Goal: Task Accomplishment & Management: Complete application form

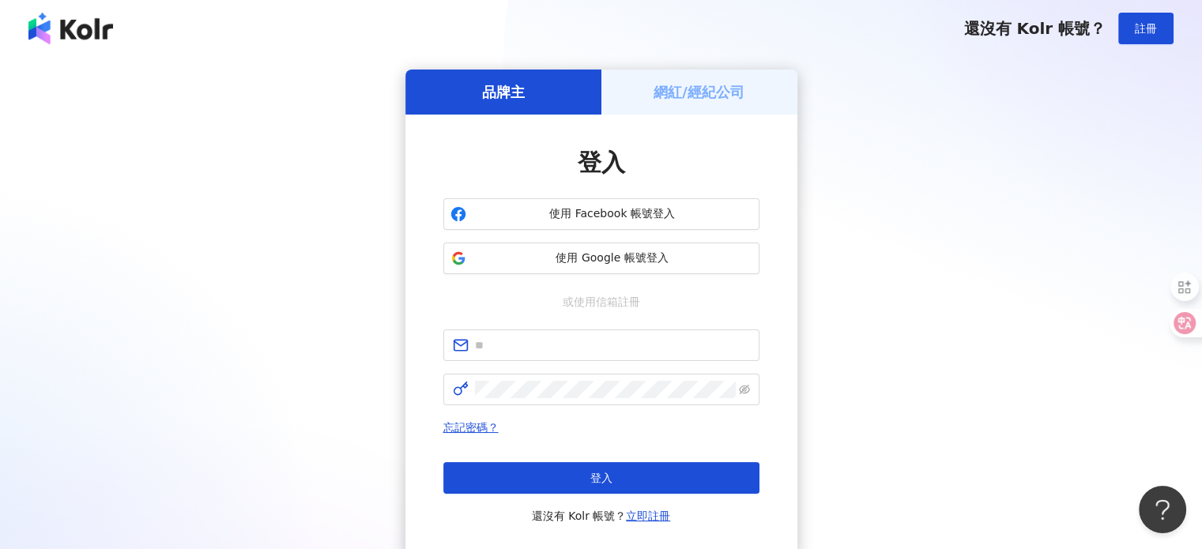
click at [354, 220] on div "品牌主 網紅/經紀公司 登入 使用 Facebook 帳號登入 使用 Google 帳號登入 或使用信箱註冊 忘記密碼？ 登入 還沒有 Kolr 帳號？ 立即…" at bounding box center [601, 314] width 1164 height 488
click at [652, 92] on div "網紅/經紀公司" at bounding box center [700, 92] width 196 height 45
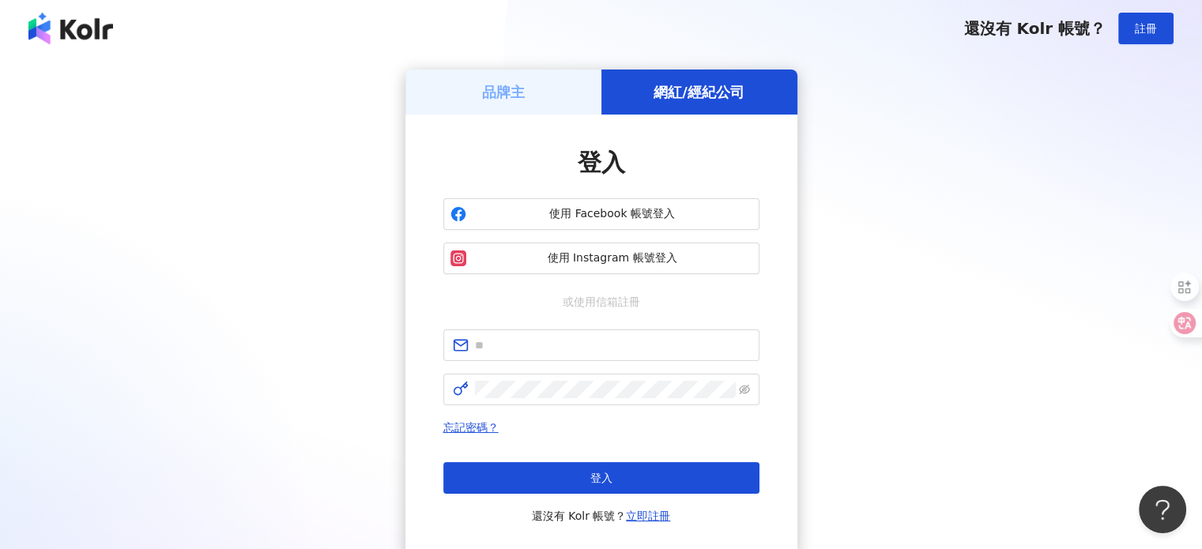
click at [564, 104] on div "品牌主" at bounding box center [504, 92] width 196 height 45
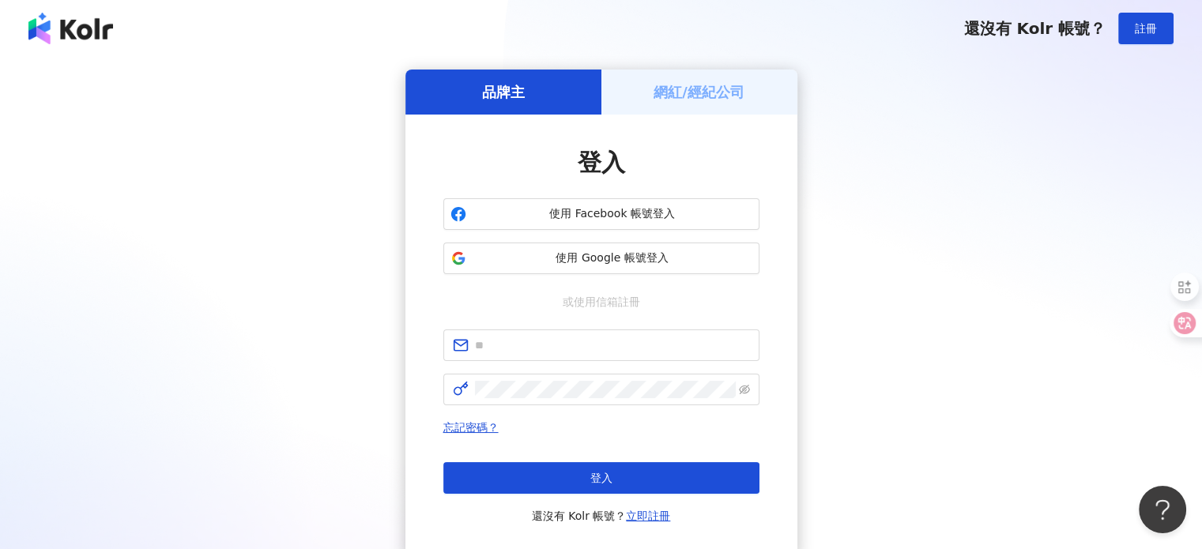
click at [657, 97] on h5 "網紅/經紀公司" at bounding box center [699, 92] width 91 height 20
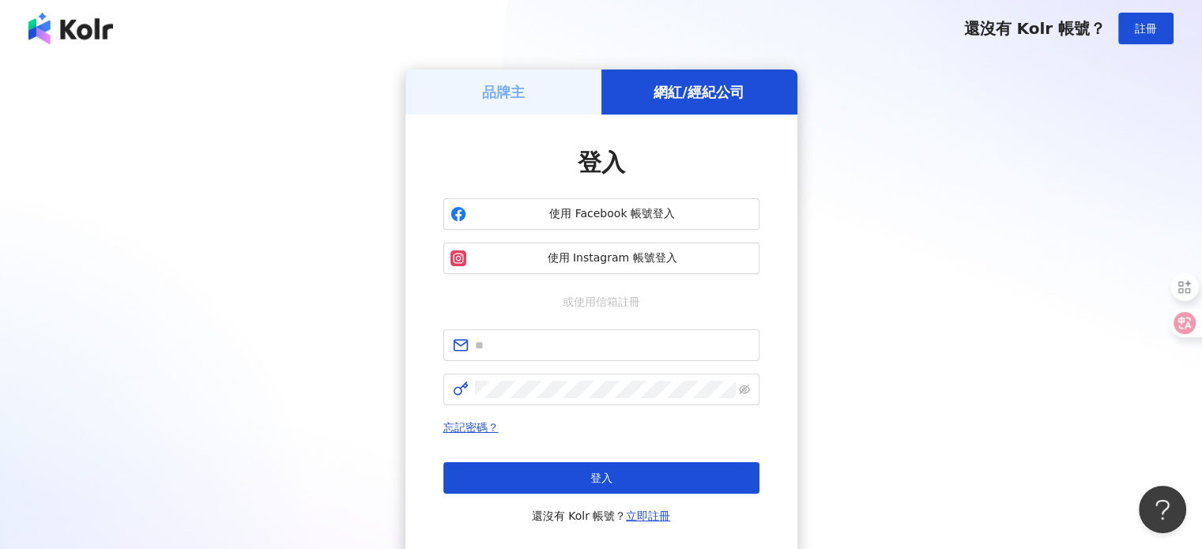
click at [300, 106] on div "品牌主 網紅/經紀公司 登入 使用 Facebook 帳號登入 使用 Instagram 帳號登入 或使用信箱註冊 忘記密碼？ 登入 還沒有 Kolr 帳號？…" at bounding box center [601, 314] width 1164 height 488
click at [293, 176] on div "品牌主 網紅/經紀公司 登入 使用 Facebook 帳號登入 使用 Instagram 帳號登入 或使用信箱註冊 忘記密碼？ 登入 還沒有 Kolr 帳號？…" at bounding box center [601, 314] width 1164 height 488
click at [275, 262] on div "品牌主 網紅/經紀公司 登入 使用 Facebook 帳號登入 使用 Instagram 帳號登入 或使用信箱註冊 忘記密碼？ 登入 還沒有 Kolr 帳號？…" at bounding box center [601, 314] width 1164 height 488
click at [276, 287] on div "品牌主 網紅/經紀公司 登入 使用 Facebook 帳號登入 使用 Instagram 帳號登入 或使用信箱註冊 忘記密碼？ 登入 還沒有 Kolr 帳號？…" at bounding box center [601, 314] width 1164 height 488
click at [513, 349] on input "text" at bounding box center [612, 345] width 275 height 17
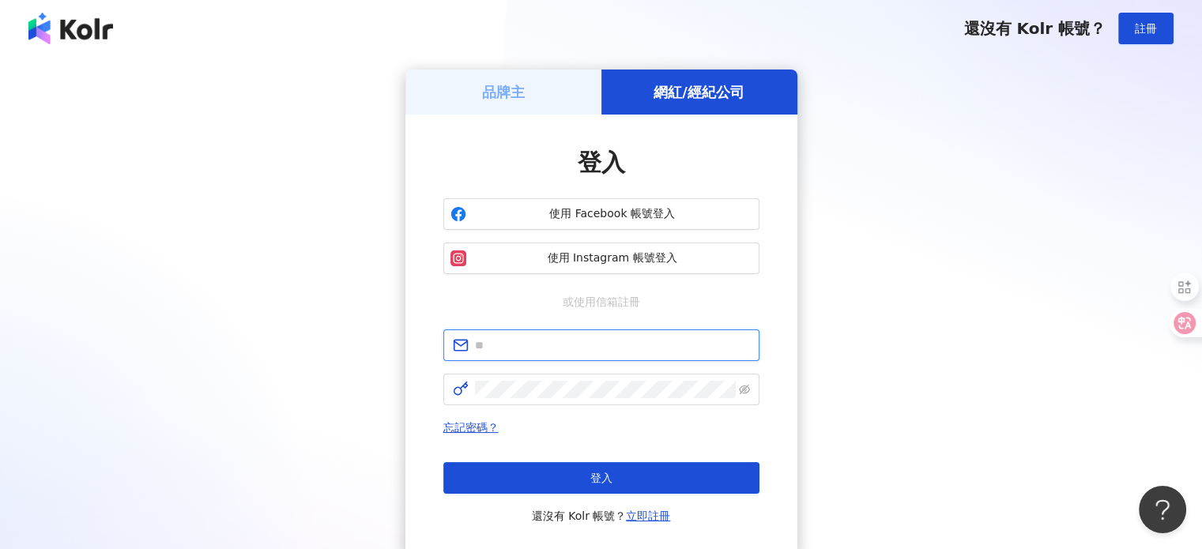
type input "*"
type input "**********"
click at [721, 103] on div "網紅/經紀公司" at bounding box center [700, 92] width 196 height 45
